Goal: Transaction & Acquisition: Purchase product/service

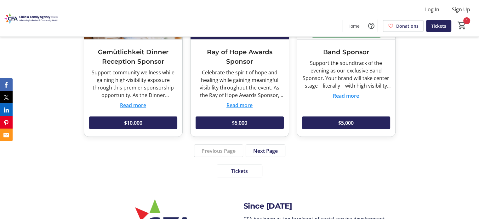
scroll to position [1259, 0]
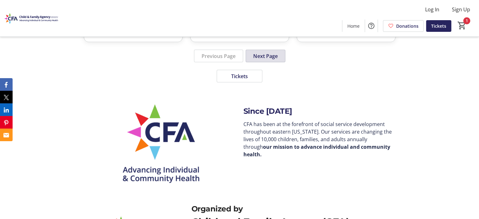
click at [267, 56] on span "Next Page" at bounding box center [265, 56] width 25 height 8
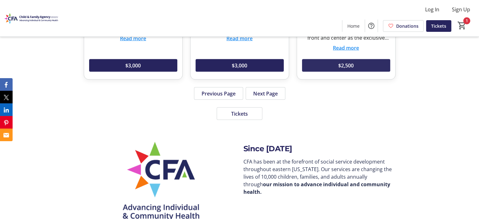
scroll to position [1133, 0]
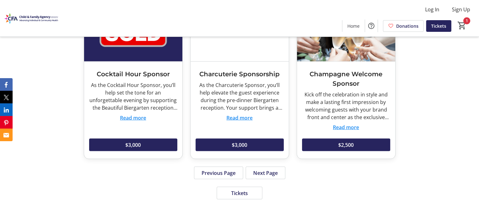
click at [267, 172] on span "Next Page" at bounding box center [265, 173] width 25 height 8
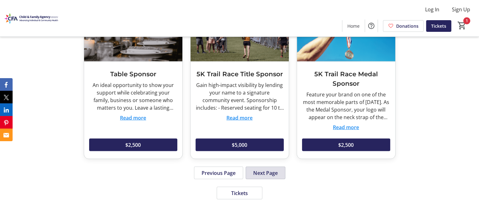
click at [266, 174] on span "Next Page" at bounding box center [265, 173] width 25 height 8
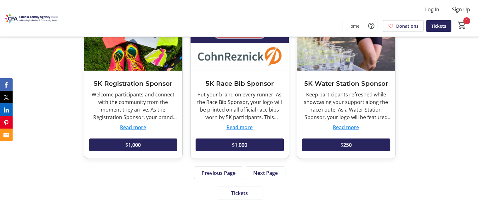
click at [266, 175] on span "Next Page" at bounding box center [265, 173] width 25 height 8
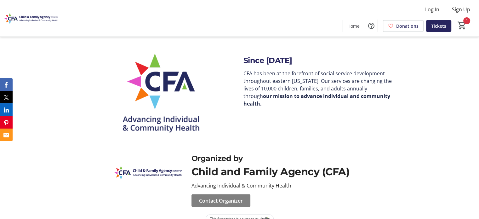
scroll to position [1160, 0]
